Goal: Task Accomplishment & Management: Complete application form

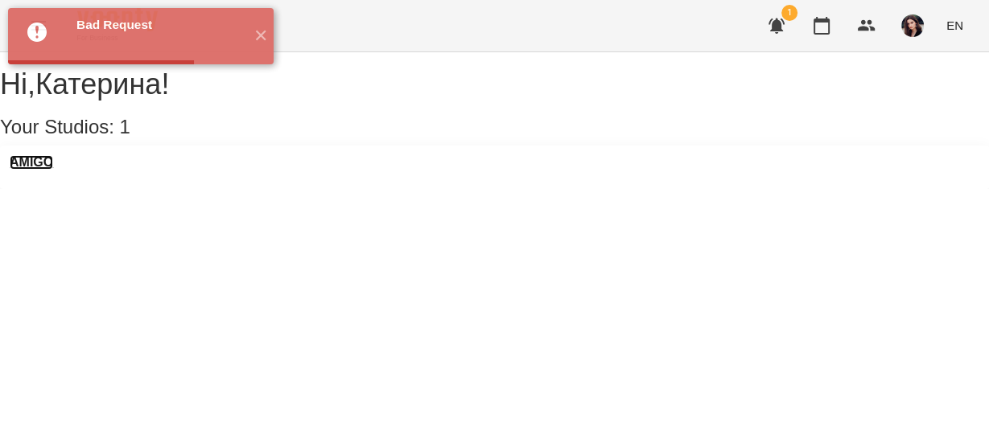
click at [53, 170] on h3 "AMIGO" at bounding box center [31, 162] width 43 height 14
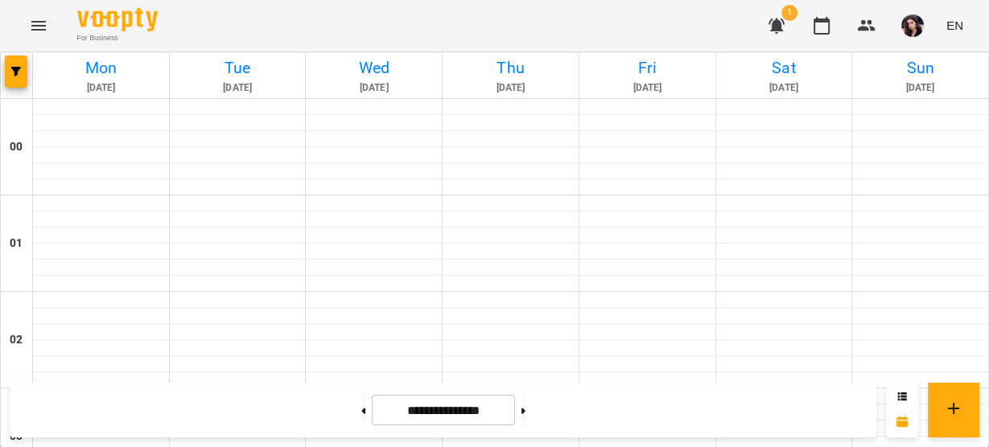
scroll to position [1521, 0]
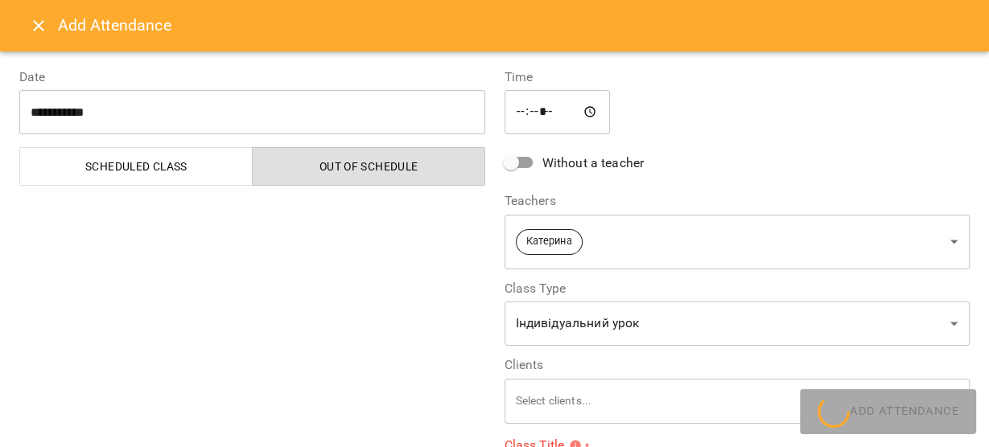
type input "**********"
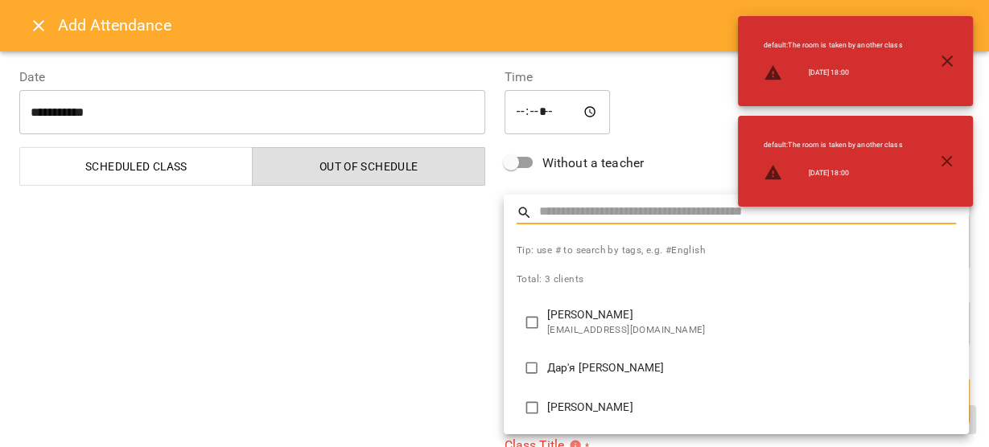
click at [572, 372] on p "Дар'я [PERSON_NAME]" at bounding box center [751, 368] width 409 height 16
type input "**********"
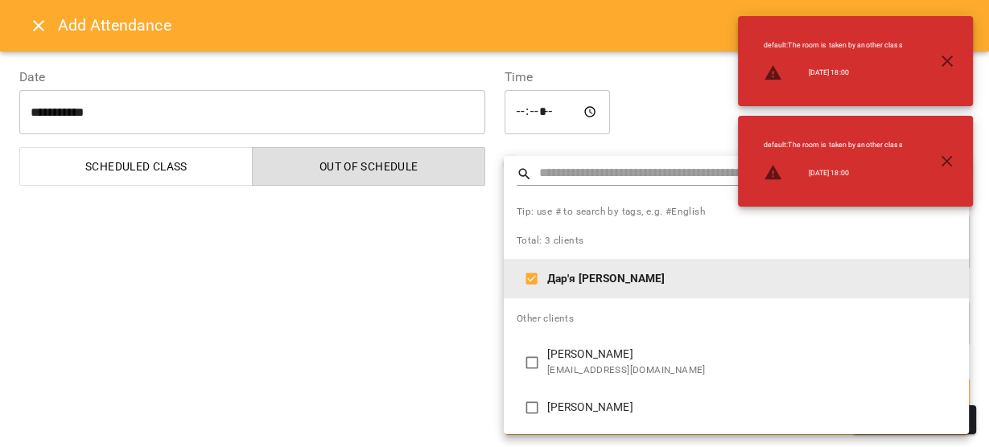
click at [438, 364] on div at bounding box center [494, 223] width 989 height 447
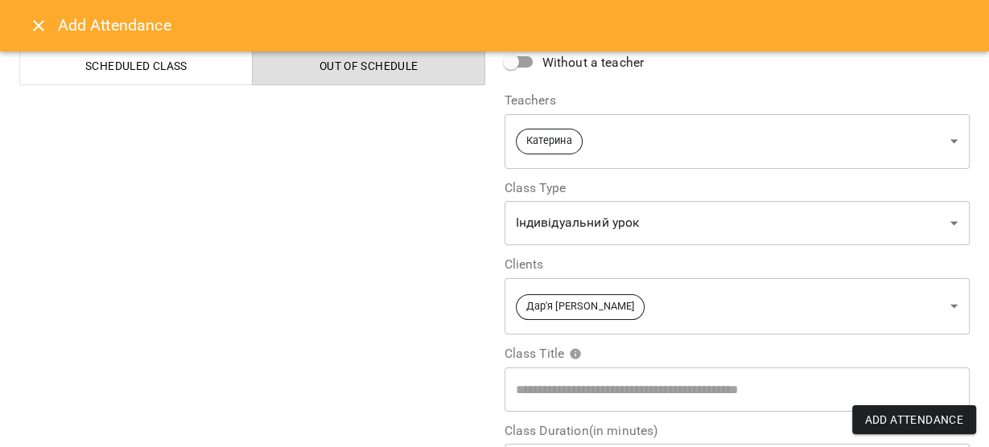
scroll to position [137, 0]
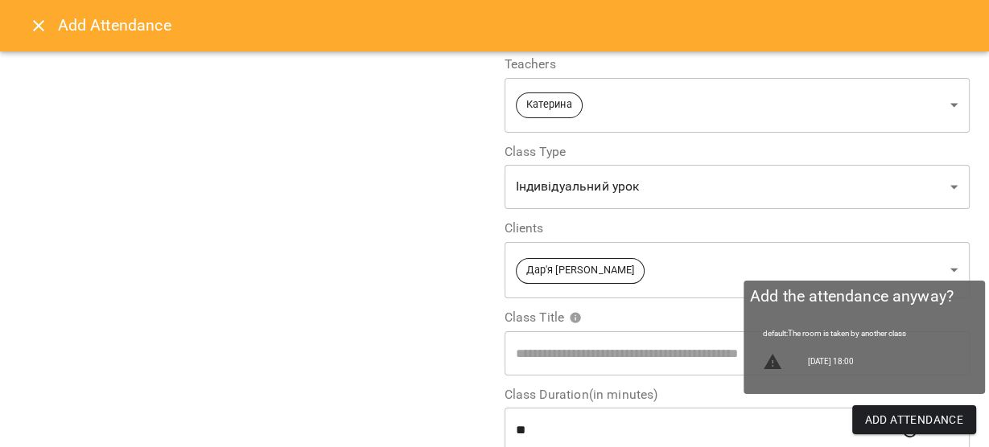
click at [932, 418] on span "Add Attendance" at bounding box center [914, 419] width 99 height 19
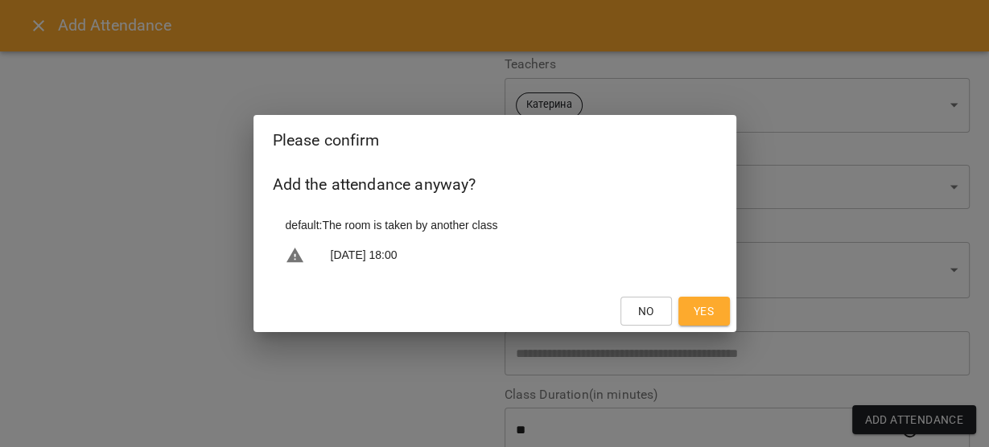
click at [696, 313] on span "Yes" at bounding box center [703, 311] width 20 height 19
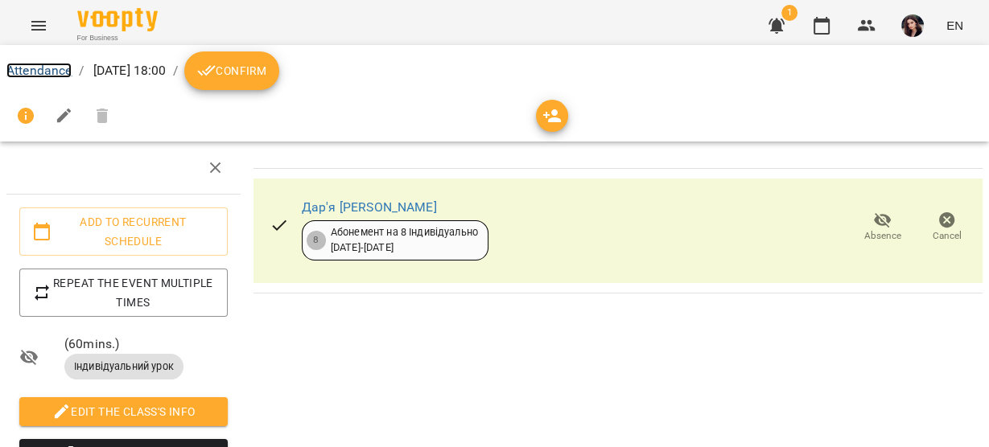
click at [53, 66] on link "Attendance" at bounding box center [38, 70] width 65 height 15
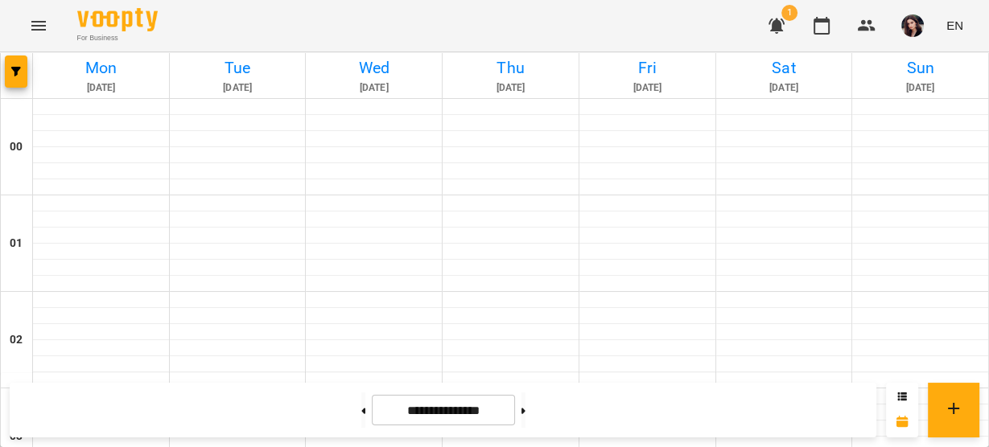
scroll to position [882, 0]
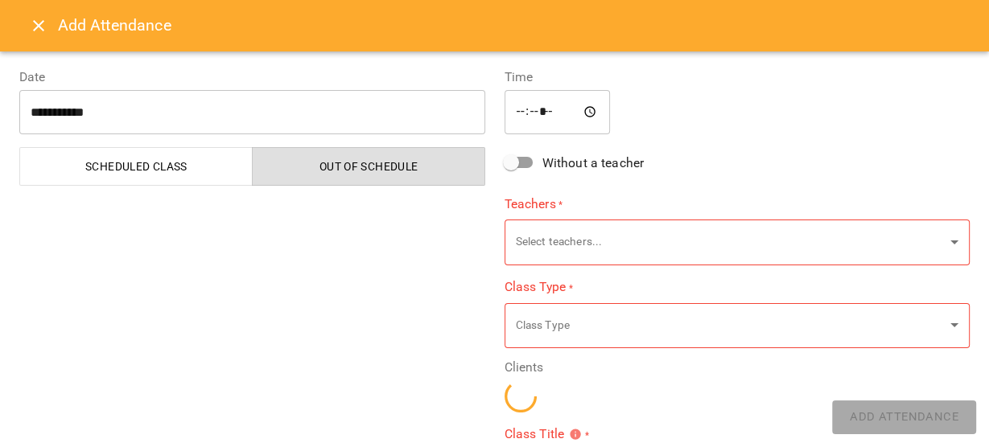
type input "**********"
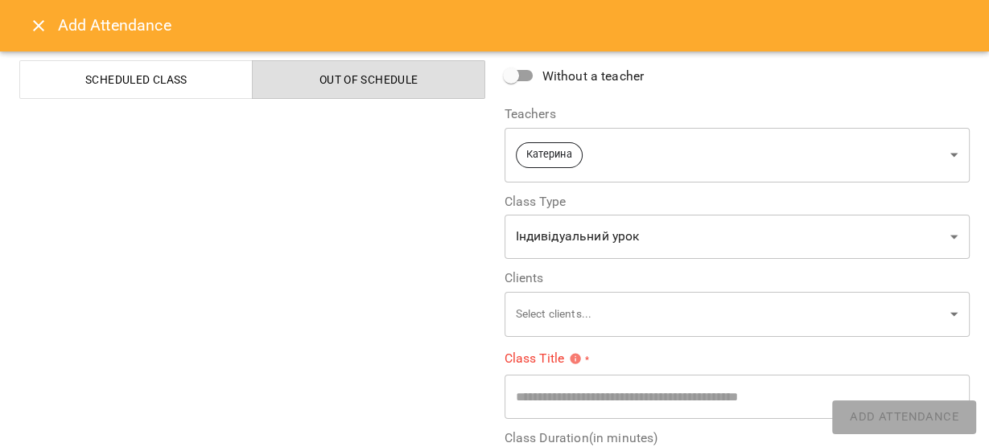
scroll to position [90, 0]
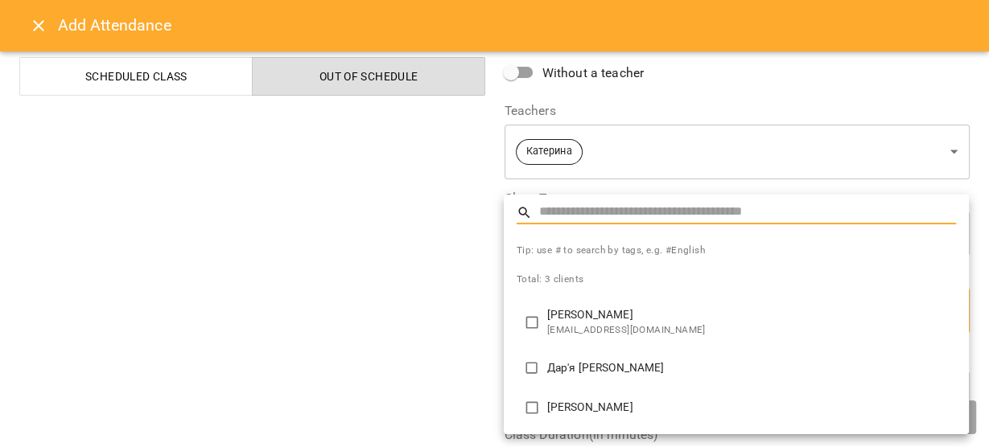
click at [570, 324] on span "[EMAIL_ADDRESS][DOMAIN_NAME]" at bounding box center [751, 331] width 409 height 16
type input "**********"
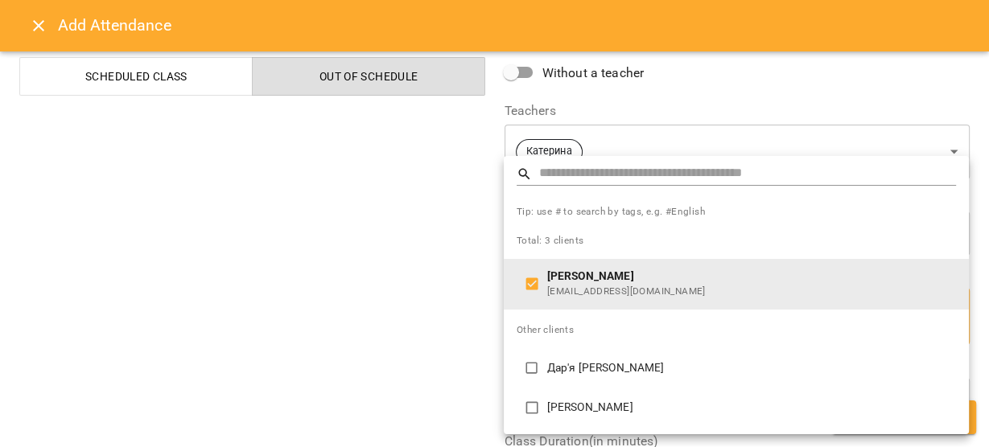
click at [360, 375] on div at bounding box center [494, 223] width 989 height 447
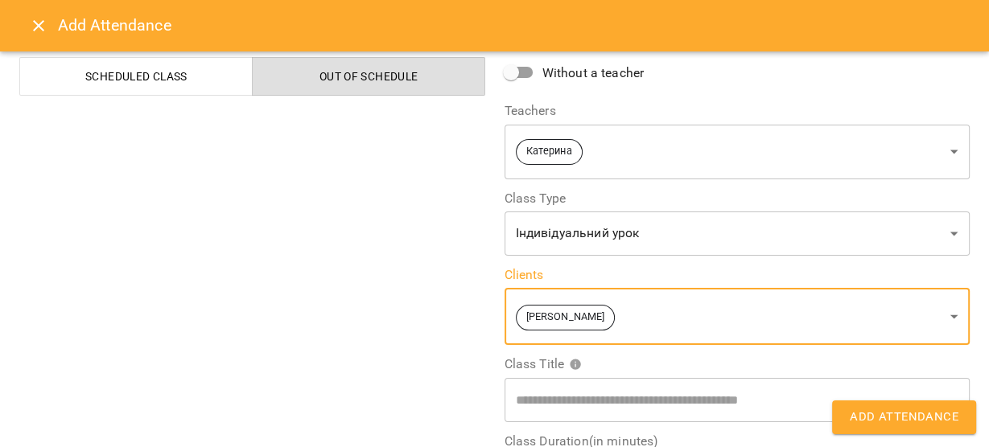
click at [904, 412] on span "Add Attendance" at bounding box center [904, 417] width 109 height 21
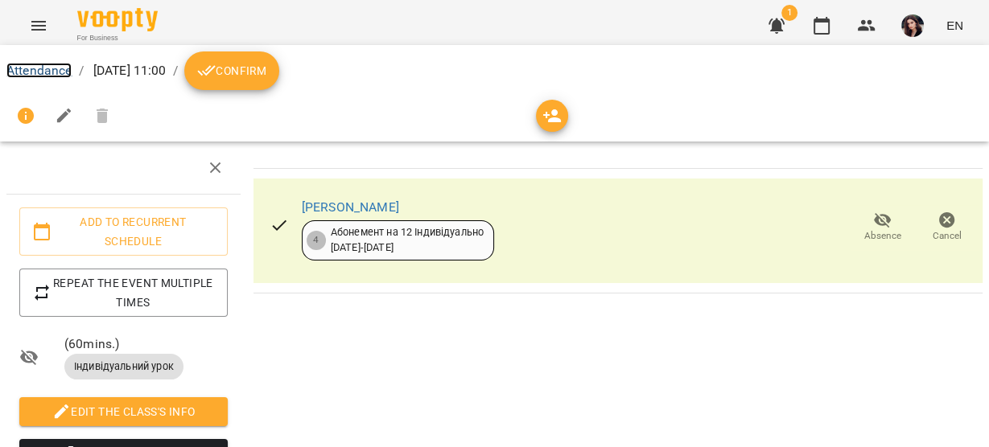
click at [45, 72] on link "Attendance" at bounding box center [38, 70] width 65 height 15
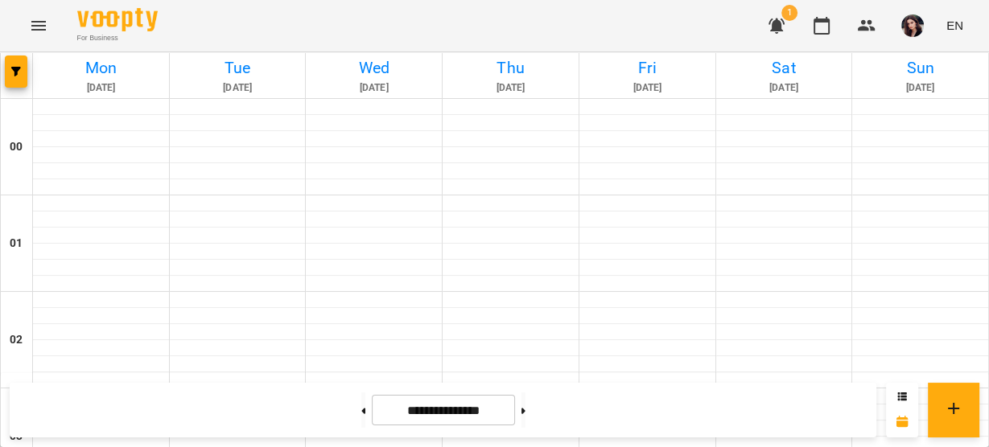
scroll to position [1004, 0]
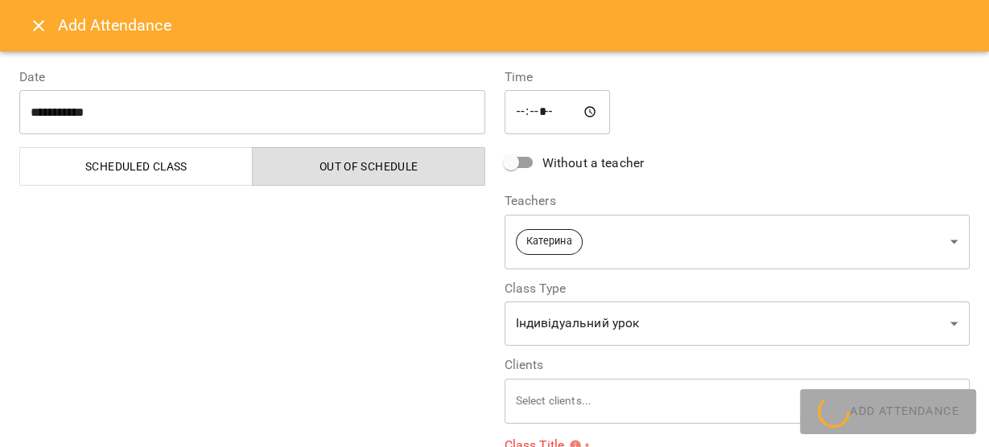
type input "**********"
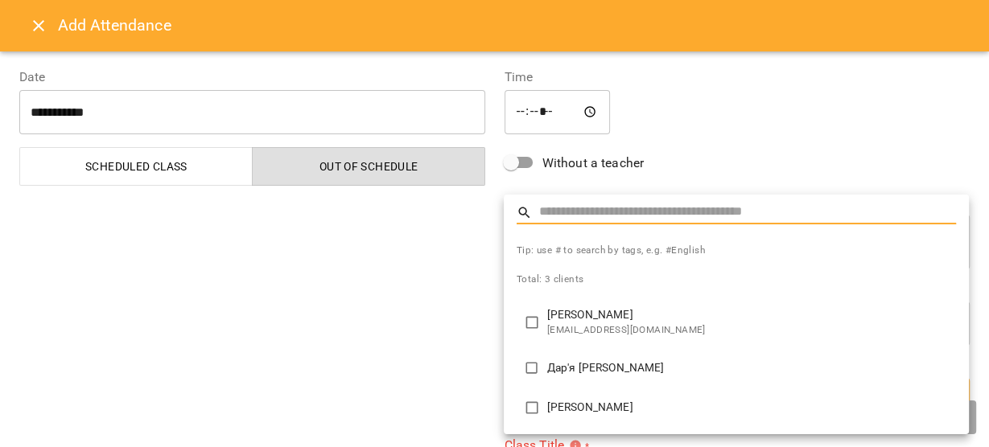
click at [582, 332] on span "[EMAIL_ADDRESS][DOMAIN_NAME]" at bounding box center [751, 331] width 409 height 16
type input "**********"
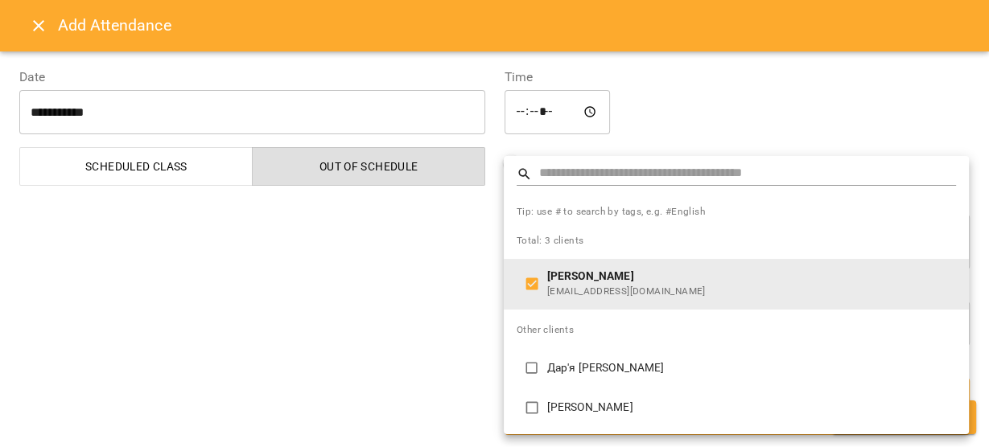
click at [400, 354] on div at bounding box center [494, 223] width 989 height 447
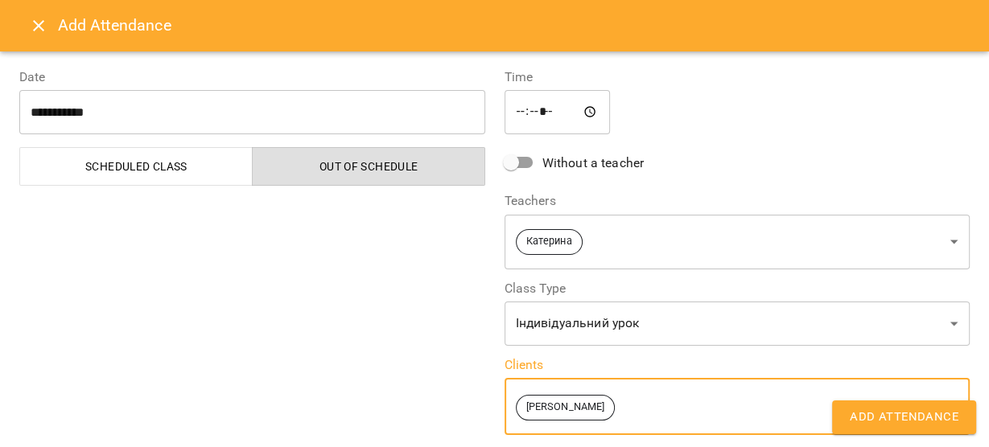
click at [856, 428] on button "Add Attendance" at bounding box center [904, 418] width 144 height 34
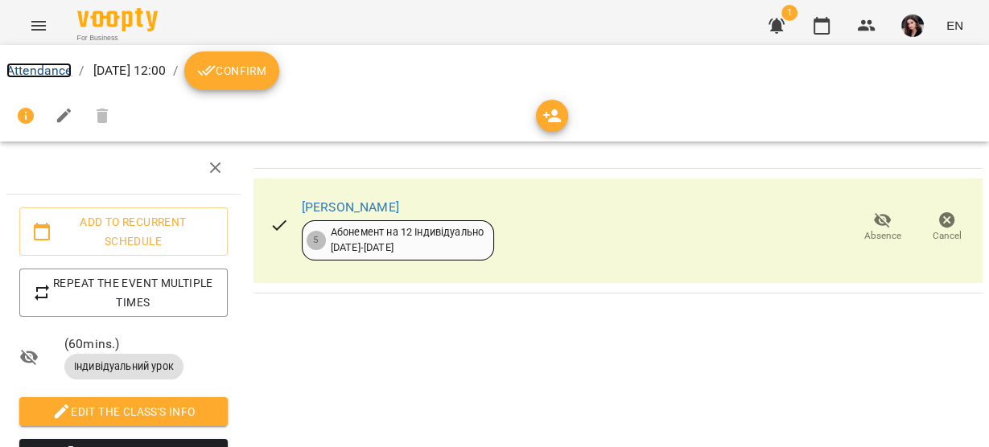
click at [43, 69] on link "Attendance" at bounding box center [38, 70] width 65 height 15
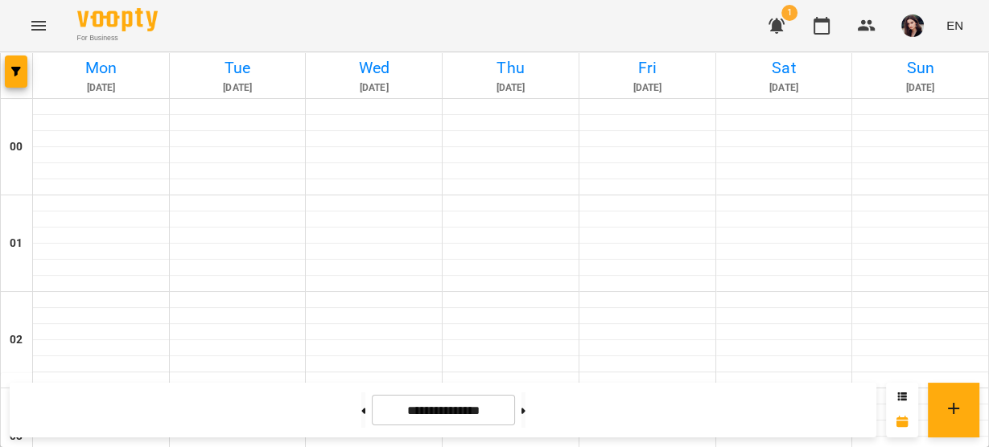
scroll to position [920, 0]
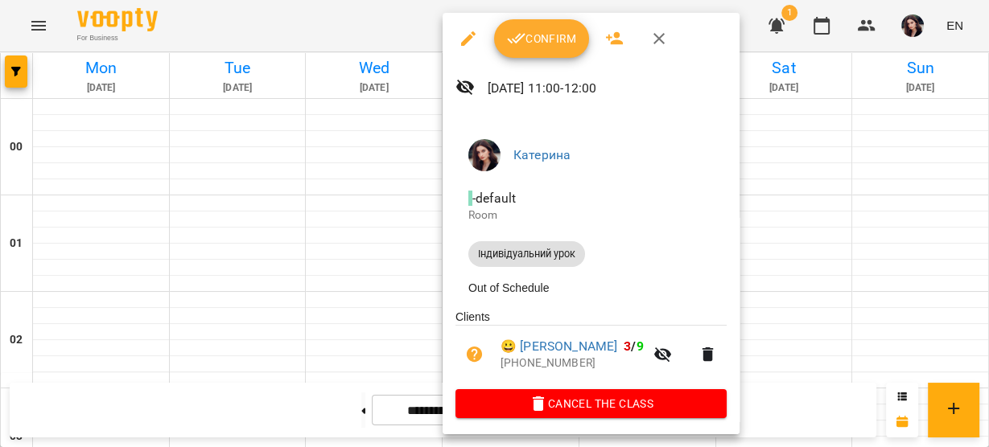
click at [837, 200] on div at bounding box center [494, 223] width 989 height 447
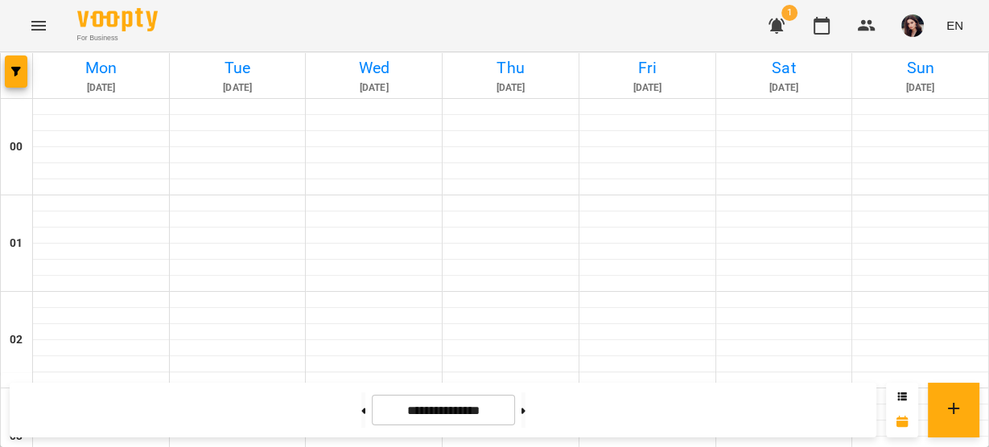
scroll to position [944, 0]
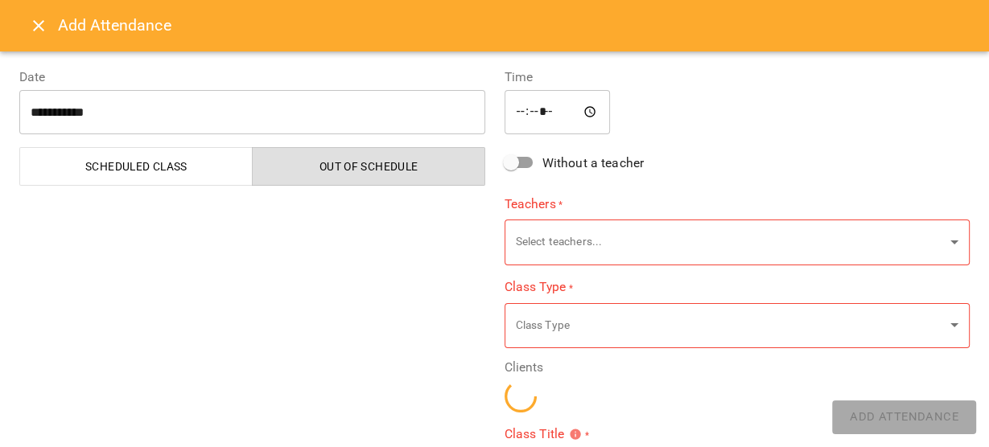
type input "**********"
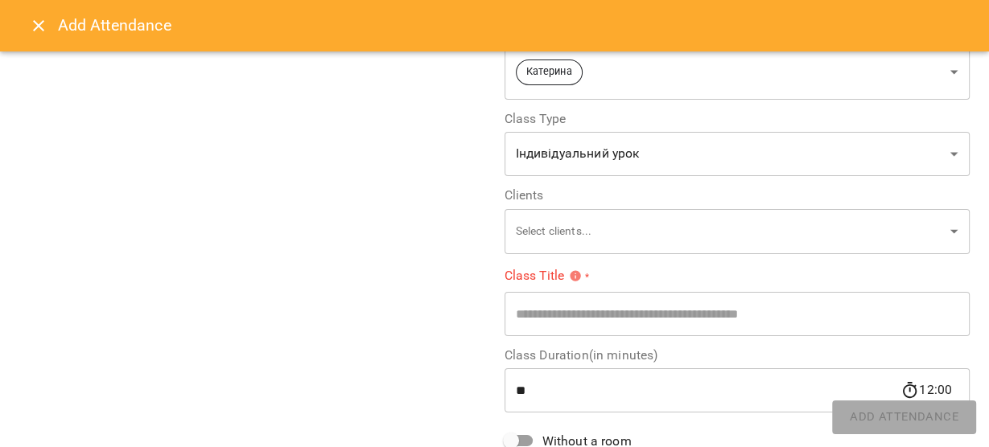
scroll to position [186, 0]
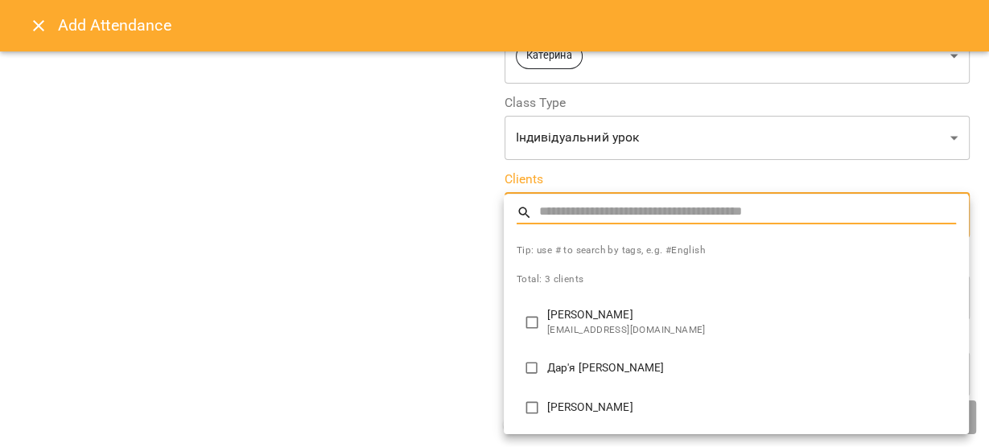
type input "**********"
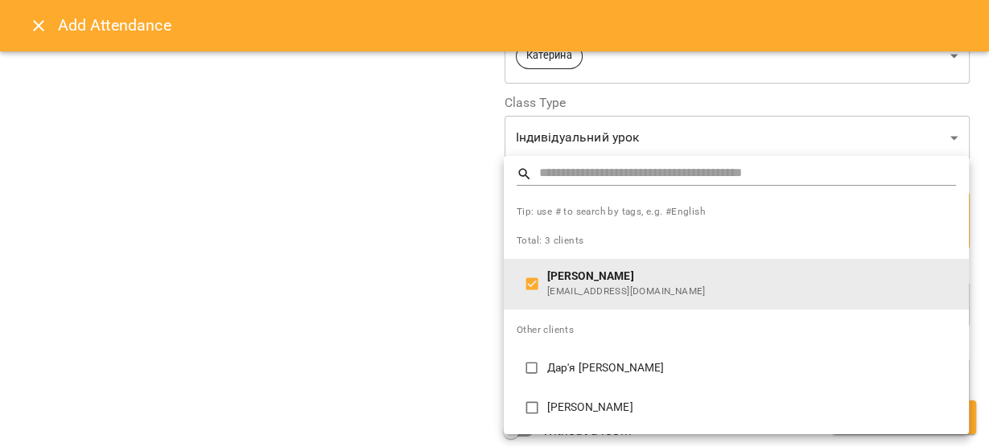
click at [430, 378] on div at bounding box center [494, 223] width 989 height 447
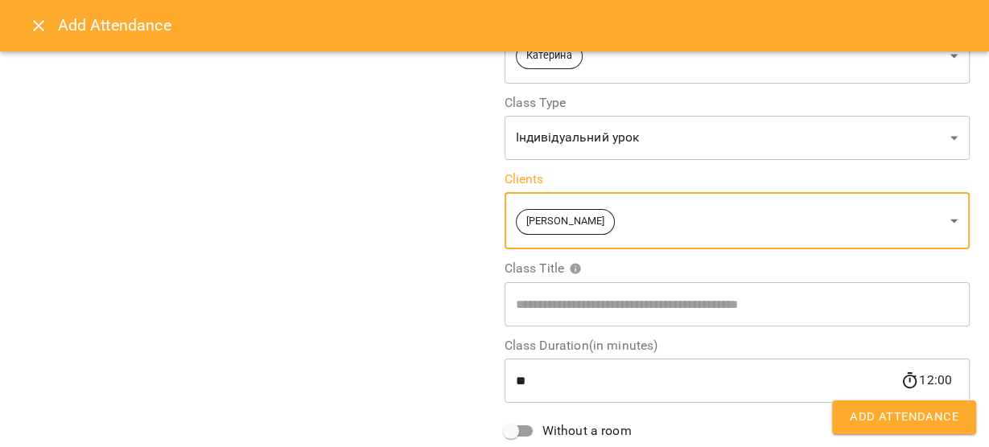
click at [893, 425] on span "Add Attendance" at bounding box center [904, 417] width 109 height 21
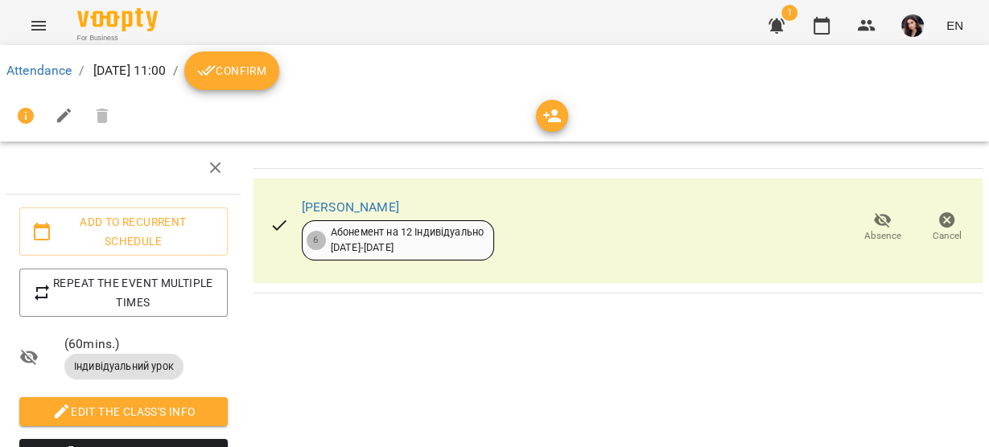
click at [294, 160] on th at bounding box center [617, 155] width 729 height 27
click at [43, 66] on link "Attendance" at bounding box center [38, 70] width 65 height 15
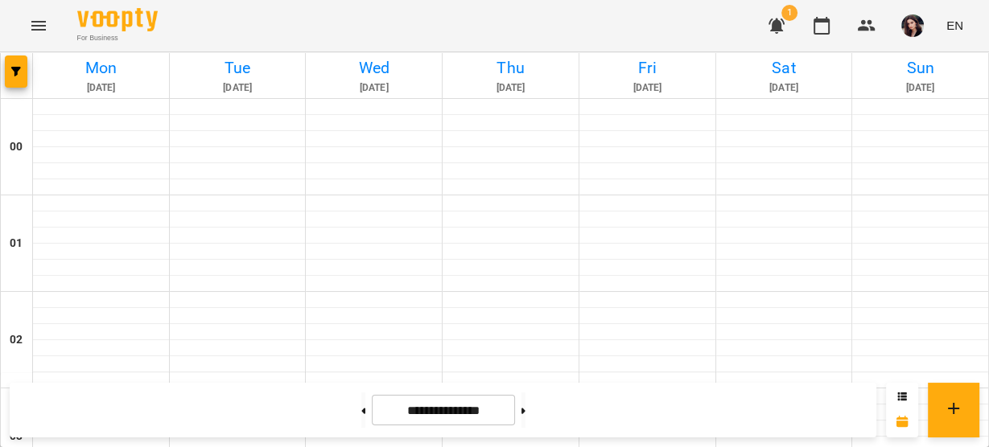
scroll to position [1075, 0]
click at [930, 37] on button "button" at bounding box center [912, 26] width 42 height 42
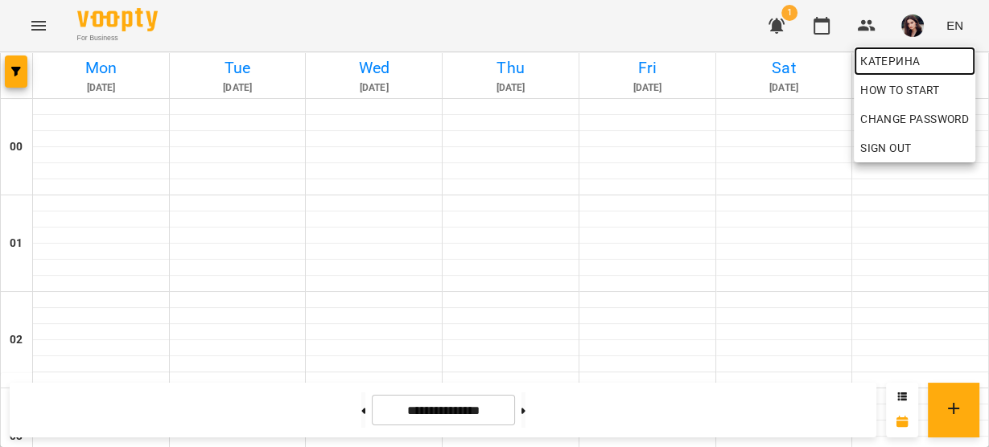
click at [890, 64] on span "Катерина" at bounding box center [914, 60] width 109 height 19
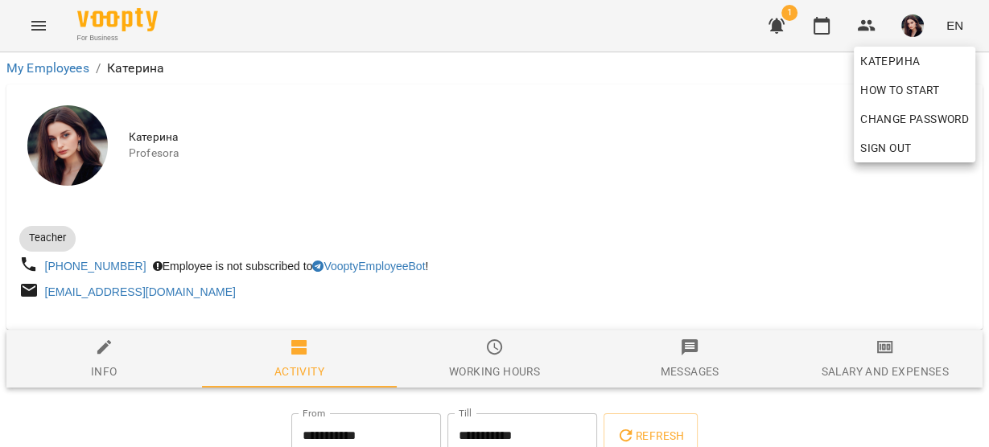
click at [751, 171] on div at bounding box center [494, 223] width 989 height 447
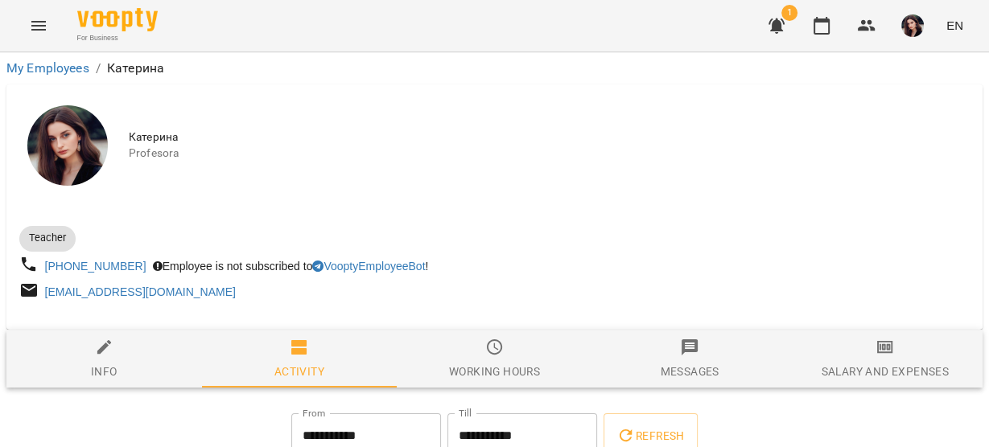
click at [817, 253] on div "Teacher [PHONE_NUMBER] Employee is not subscribed to VooptyEmployeeBot ! [EMAIL…" at bounding box center [494, 261] width 957 height 91
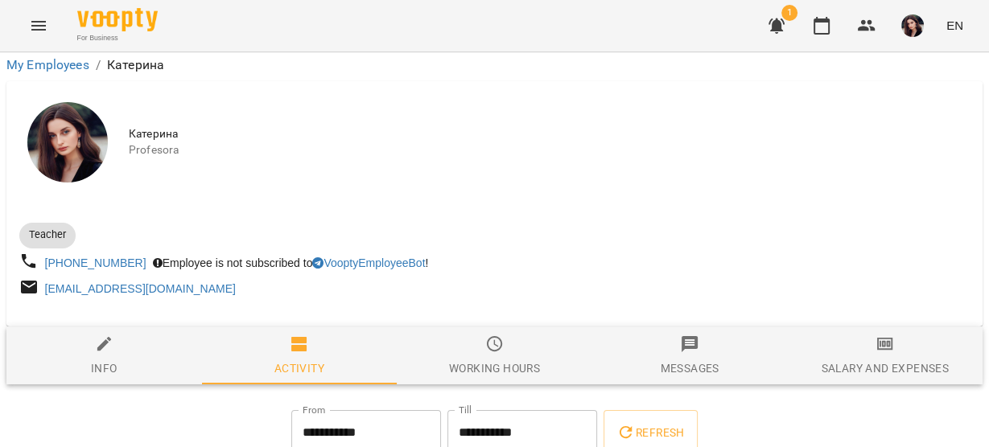
scroll to position [51, 0]
